Goal: Find specific page/section: Find specific page/section

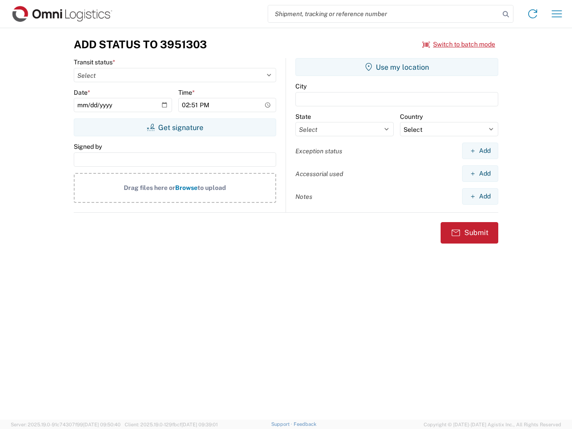
click at [384, 14] on input "search" at bounding box center [383, 13] width 231 height 17
click at [505, 14] on icon at bounding box center [505, 14] width 13 height 13
click at [532, 14] on icon at bounding box center [532, 14] width 14 height 14
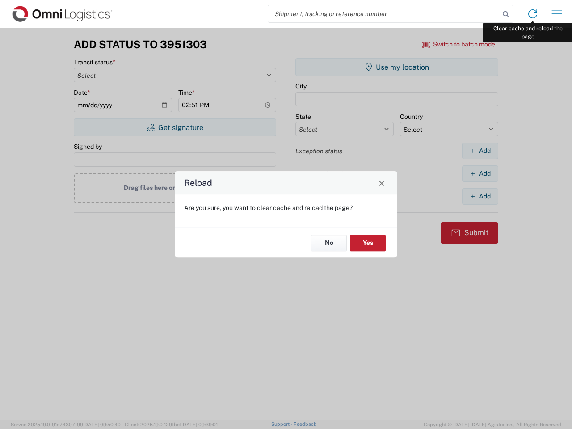
click at [556, 14] on div "Reload Are you sure, you want to clear cache and reload the page? No Yes" at bounding box center [286, 214] width 572 height 429
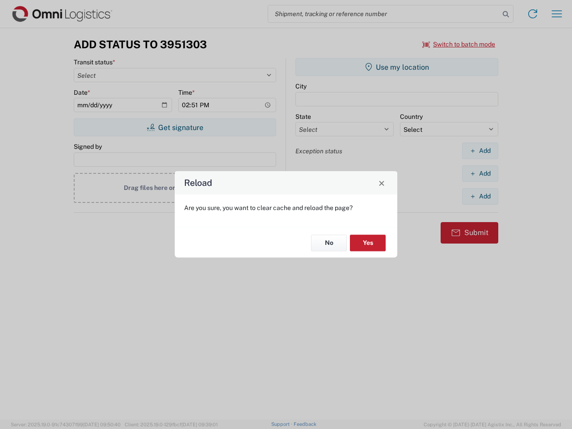
click at [459, 44] on div "Reload Are you sure, you want to clear cache and reload the page? No Yes" at bounding box center [286, 214] width 572 height 429
click at [175, 127] on div "Reload Are you sure, you want to clear cache and reload the page? No Yes" at bounding box center [286, 214] width 572 height 429
click at [396, 67] on div "Reload Are you sure, you want to clear cache and reload the page? No Yes" at bounding box center [286, 214] width 572 height 429
click at [480, 150] on div "Reload Are you sure, you want to clear cache and reload the page? No Yes" at bounding box center [286, 214] width 572 height 429
click at [480, 173] on div "Reload Are you sure, you want to clear cache and reload the page? No Yes" at bounding box center [286, 214] width 572 height 429
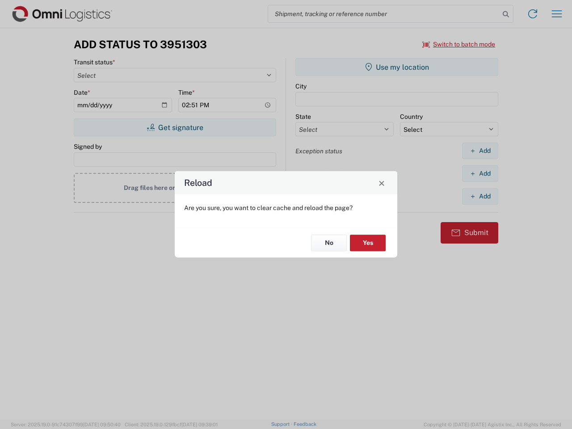
click at [480, 196] on div "Reload Are you sure, you want to clear cache and reload the page? No Yes" at bounding box center [286, 214] width 572 height 429
